Goal: Task Accomplishment & Management: Use online tool/utility

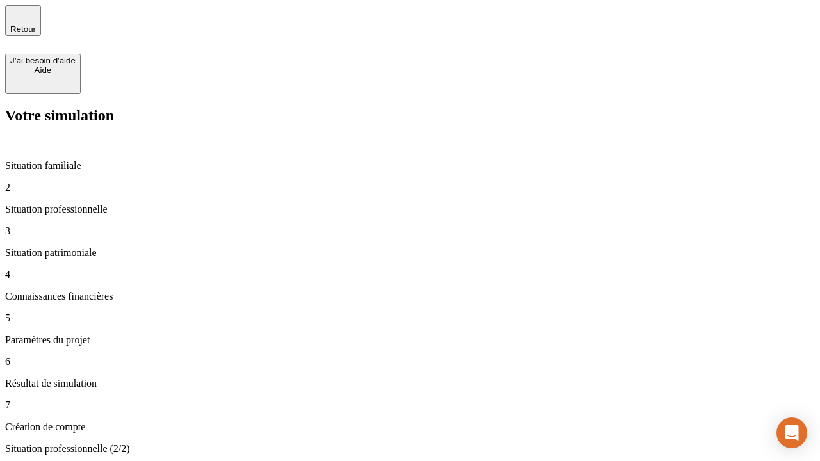
type input "30 000"
type input "40 000"
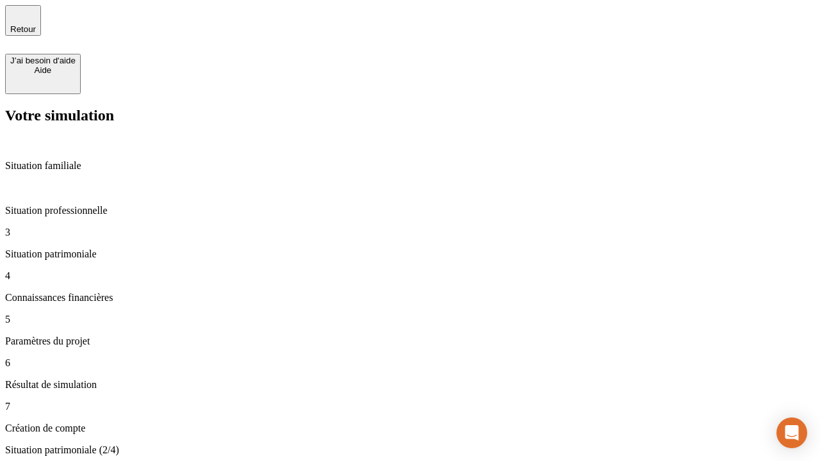
type input "1 100"
type input "20"
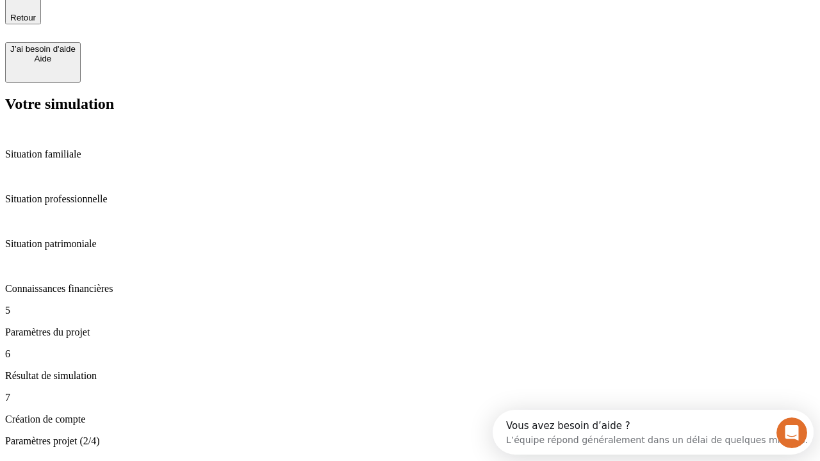
type input "40"
type input "62"
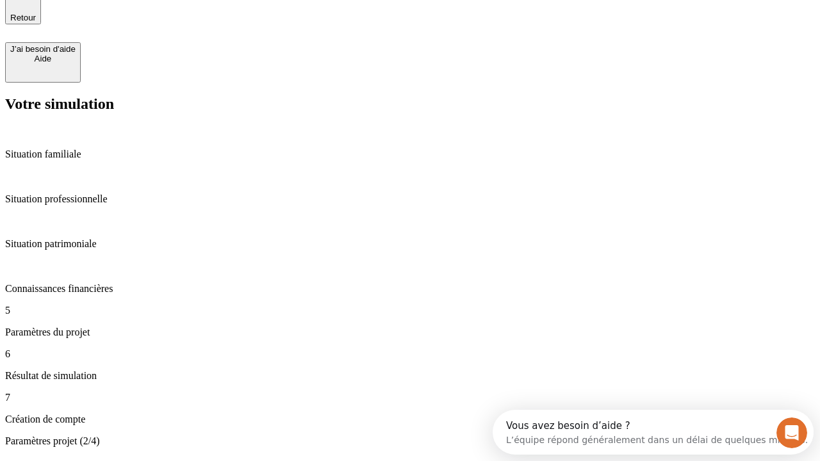
type input "50 000"
type input "640"
